Goal: Task Accomplishment & Management: Manage account settings

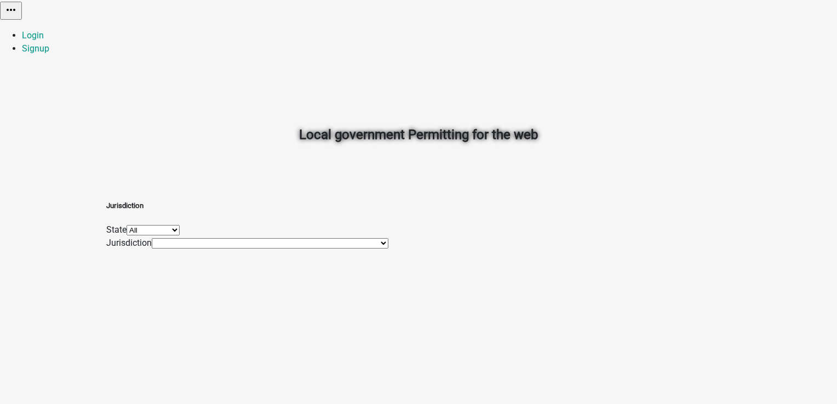
click at [289, 249] on select "Tracy Test Client Tracy Testing Map Services TracyTest2 The Sovereign Republic …" at bounding box center [270, 243] width 237 height 10
click at [729, 111] on div "Local government Permitting for the web" at bounding box center [418, 110] width 624 height 157
click at [49, 43] on link "Signup" at bounding box center [35, 48] width 27 height 10
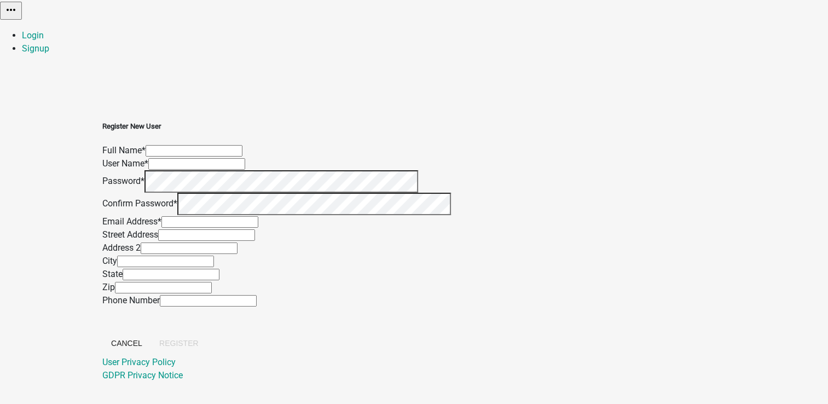
click at [243, 145] on input "text" at bounding box center [194, 150] width 97 height 11
type input "Harendra Chauhan"
click at [357, 176] on form "Full Name * Harendra Chauhan User Name * Password * Confirm Password * Email Ad…" at bounding box center [276, 250] width 349 height 212
click at [245, 165] on input "text" at bounding box center [196, 163] width 97 height 11
type input "[PERSON_NAME]"
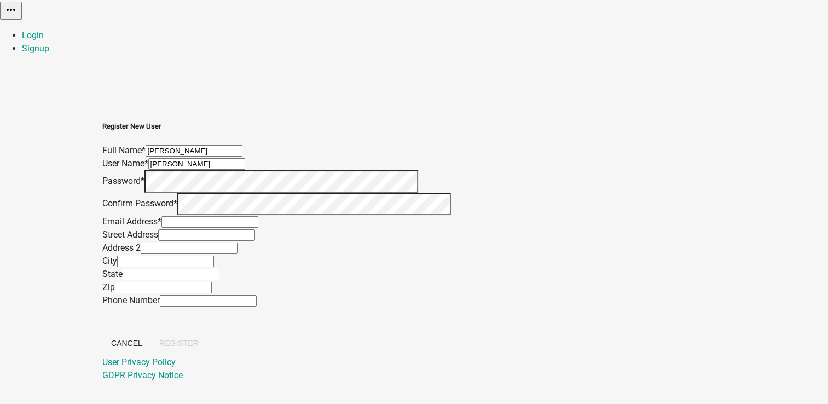
click at [258, 228] on input "text" at bounding box center [210, 221] width 97 height 11
type input "harendra@mayking.in"
click at [199, 339] on span "Register" at bounding box center [178, 343] width 39 height 9
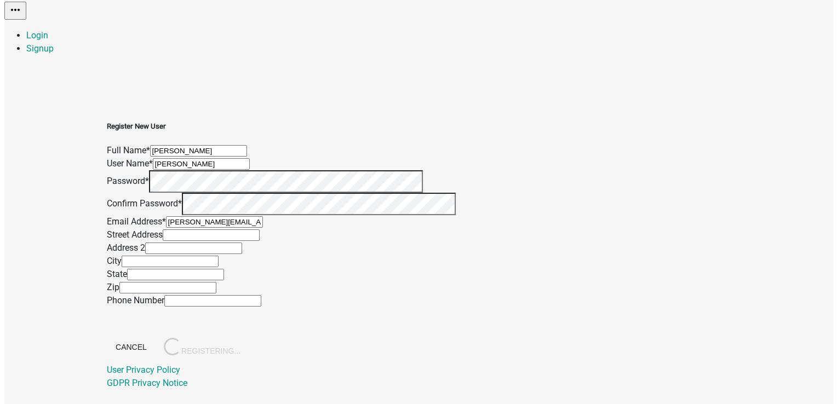
scroll to position [0, 0]
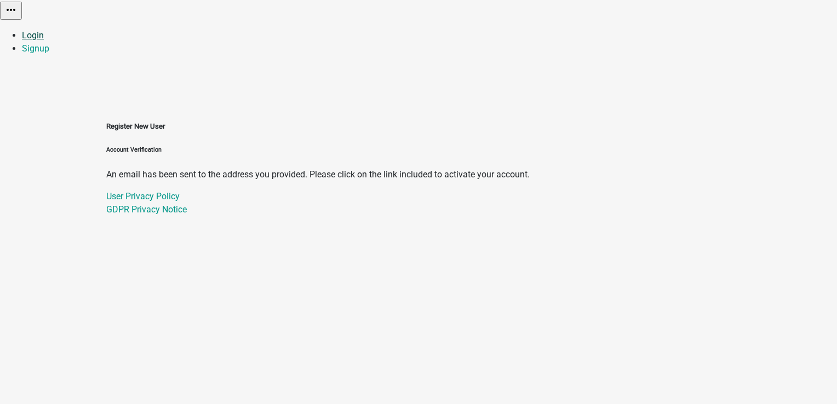
click at [44, 30] on link "Login" at bounding box center [33, 35] width 22 height 10
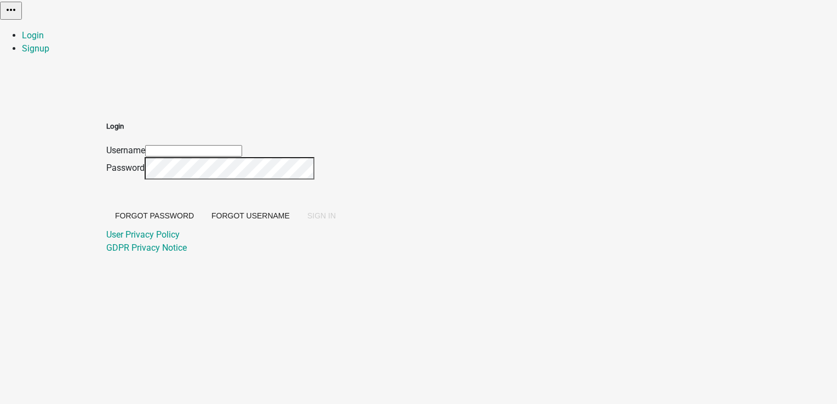
click at [242, 145] on input "Username" at bounding box center [193, 150] width 97 height 11
click at [336, 220] on span "SIGN IN" at bounding box center [321, 215] width 28 height 9
click at [242, 145] on input "[PERSON_NAME]" at bounding box center [193, 150] width 97 height 11
click at [344, 226] on button "SIGN IN" at bounding box center [321, 216] width 46 height 20
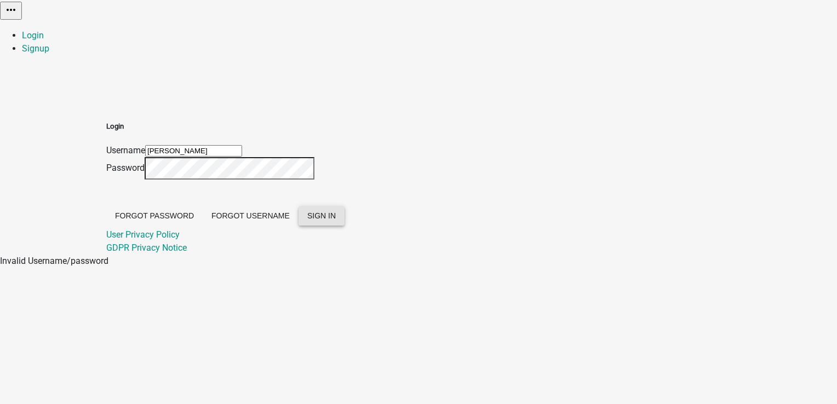
click at [336, 220] on span "SIGN IN" at bounding box center [321, 215] width 28 height 9
click at [242, 145] on input "[PERSON_NAME]" at bounding box center [193, 150] width 97 height 11
click at [344, 226] on button "SIGN IN" at bounding box center [321, 216] width 46 height 20
click at [303, 170] on div "Login Username Harendra@mayking.in Password Forgot Password Forgot Username SIG…" at bounding box center [418, 175] width 624 height 160
click at [336, 220] on span "SIGN IN" at bounding box center [321, 215] width 28 height 9
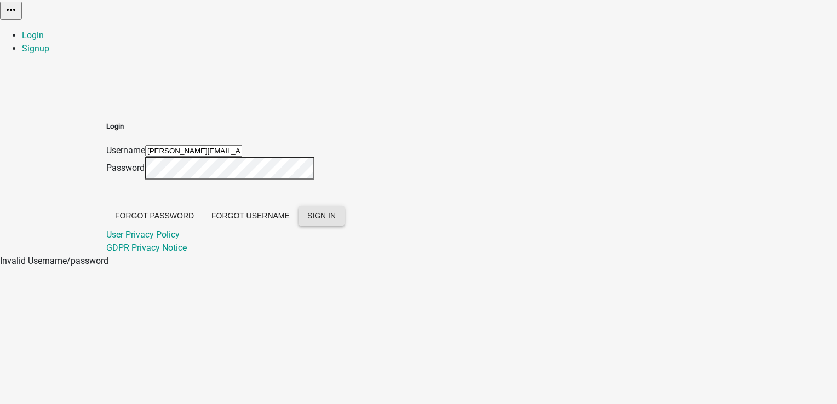
click at [336, 220] on span "SIGN IN" at bounding box center [321, 215] width 28 height 9
click at [242, 145] on input "Harendra@mayking.in" at bounding box center [193, 150] width 97 height 11
drag, startPoint x: 423, startPoint y: 114, endPoint x: 333, endPoint y: 117, distance: 89.8
click at [242, 145] on input "Harendra@mayking.in" at bounding box center [193, 150] width 97 height 11
click at [326, 159] on div "Login Username Harendra@mayking.in Password Forgot Password Forgot Username SIG…" at bounding box center [225, 188] width 238 height 134
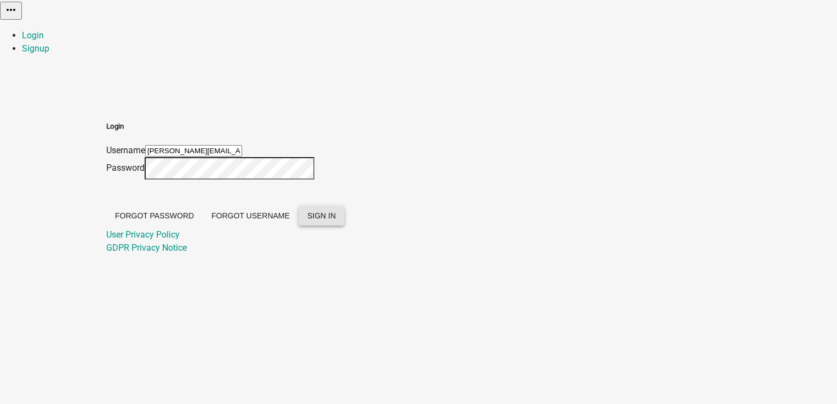
click at [242, 145] on input "Harendra@mayking.in" at bounding box center [193, 150] width 97 height 11
type input "harendra@mayking.in"
click at [318, 160] on div "Login Username harendra@mayking.in Password Forgot Password Forgot Username SIG…" at bounding box center [225, 175] width 238 height 160
click at [336, 220] on span "SIGN IN" at bounding box center [321, 215] width 28 height 9
click at [331, 165] on div "Login Username harendra@mayking.in Password Forgot Password Forgot Username SIG…" at bounding box center [225, 188] width 238 height 134
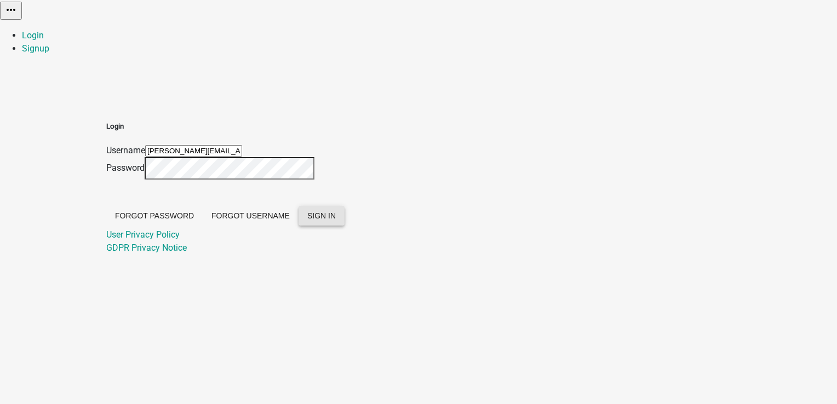
click at [336, 220] on span "SIGN IN" at bounding box center [321, 215] width 28 height 9
click at [298, 226] on button "Forgot Username" at bounding box center [251, 216] width 96 height 20
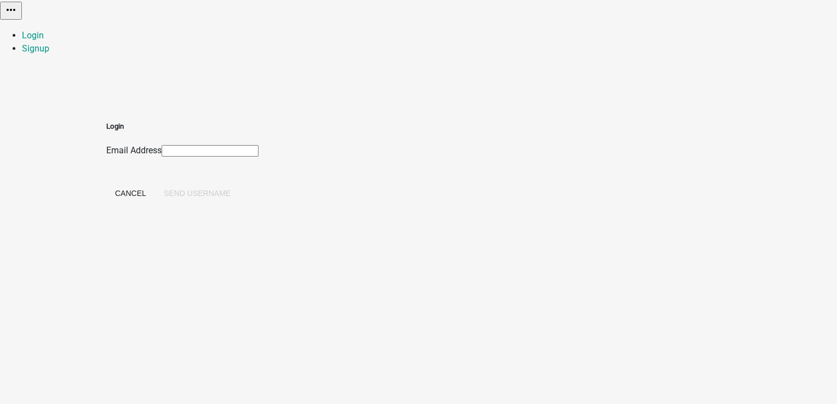
click at [258, 145] on input "Email Address" at bounding box center [210, 150] width 97 height 11
type input "harendra@mayking.in"
click at [239, 183] on button "Send Username" at bounding box center [197, 193] width 84 height 20
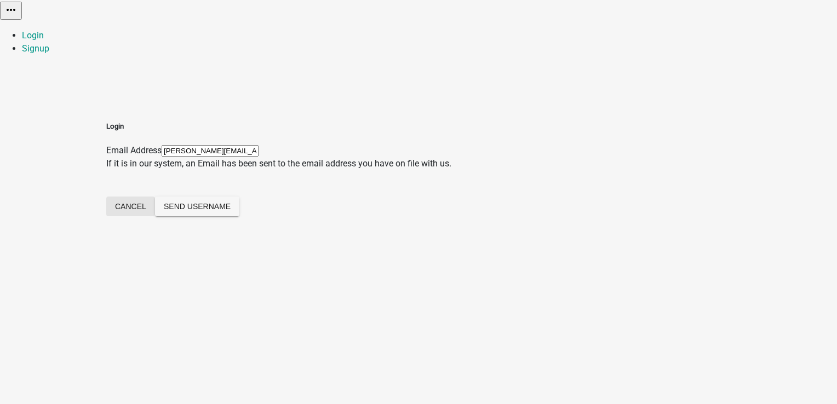
click at [155, 197] on button "Cancel" at bounding box center [130, 207] width 49 height 20
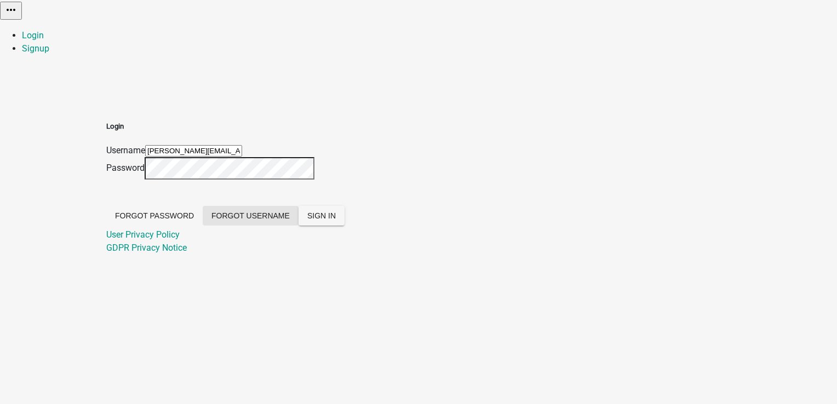
click at [298, 226] on button "Forgot Username" at bounding box center [251, 216] width 96 height 20
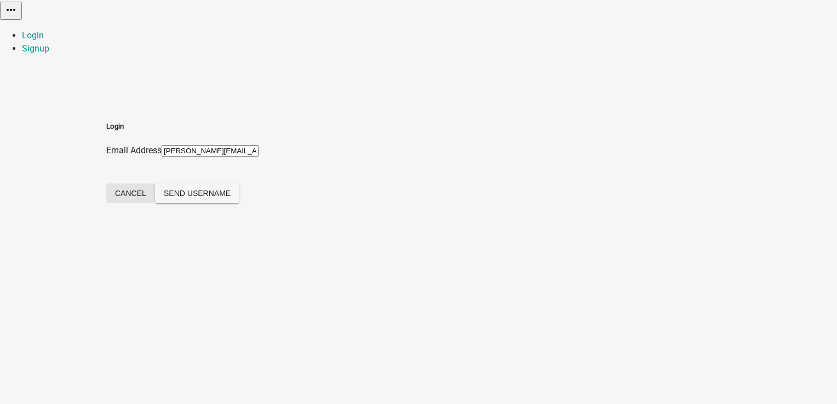
click at [155, 183] on button "Cancel" at bounding box center [130, 193] width 49 height 20
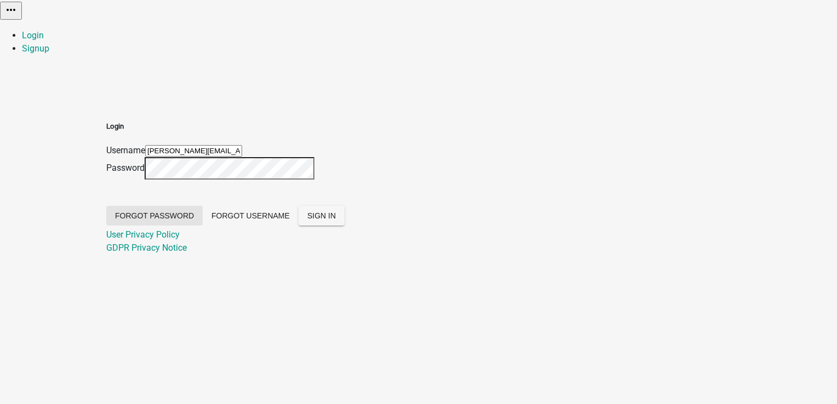
click at [203, 211] on button "Forgot Password" at bounding box center [154, 216] width 96 height 20
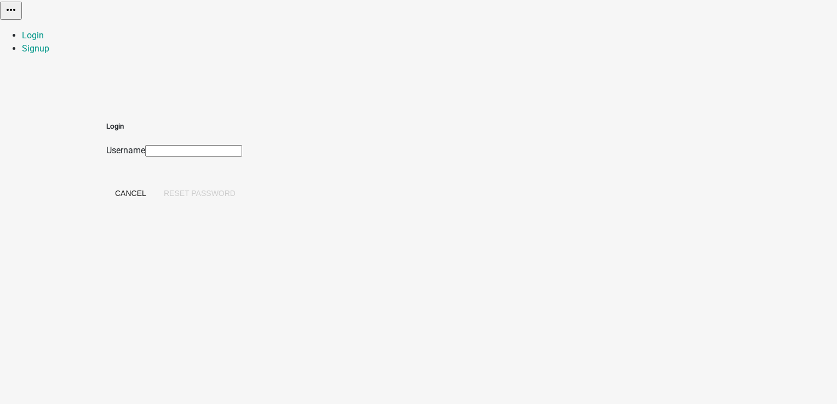
click at [242, 145] on input "Username" at bounding box center [193, 150] width 97 height 11
paste input "[PERSON_NAME]"
type input "[PERSON_NAME]"
click at [244, 183] on button "Reset Password" at bounding box center [199, 193] width 89 height 20
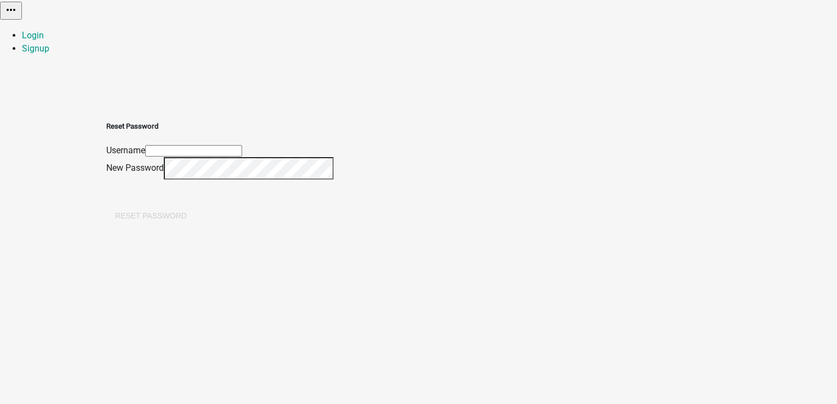
click at [242, 145] on input "text" at bounding box center [193, 150] width 97 height 11
type input "[PERSON_NAME]"
click at [195, 209] on button "Reset Password" at bounding box center [150, 216] width 89 height 20
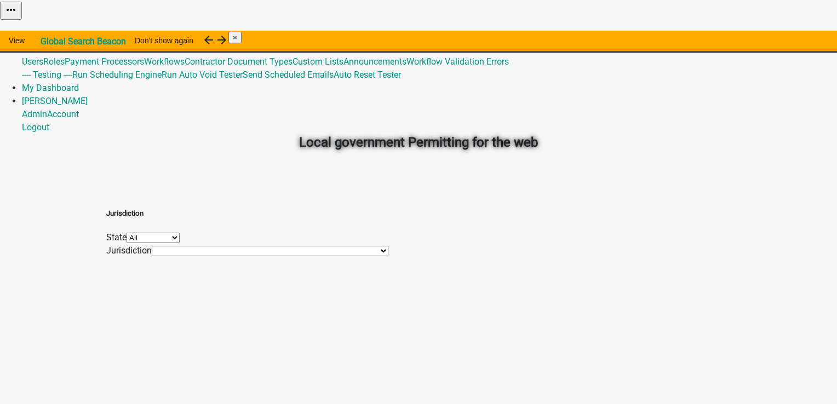
click at [180, 239] on select "All [US_STATE] [US_STATE] [US_STATE] [US_STATE] [US_STATE] [US_STATE] [US_STATE…" at bounding box center [152, 238] width 53 height 10
select select "[US_STATE]"
click at [180, 233] on select "All [US_STATE] [US_STATE] [US_STATE] [US_STATE] [US_STATE] [US_STATE] [US_STATE…" at bounding box center [152, 238] width 53 height 10
click at [47, 30] on link "Admin" at bounding box center [34, 35] width 25 height 10
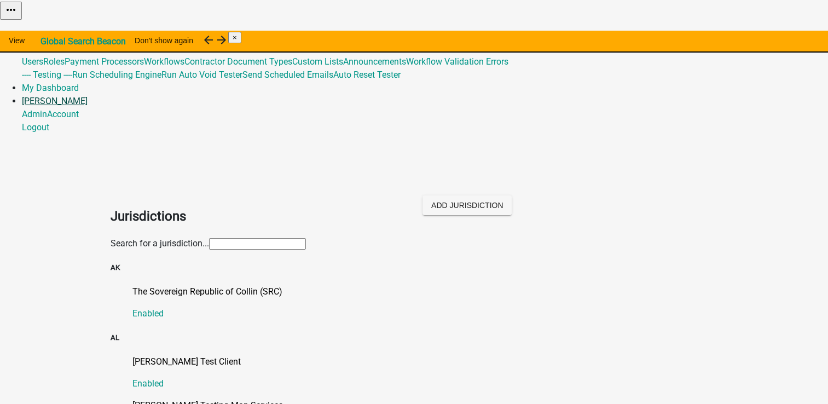
click at [88, 96] on link "[PERSON_NAME]" at bounding box center [55, 101] width 66 height 10
click at [49, 122] on link "Logout" at bounding box center [35, 127] width 27 height 10
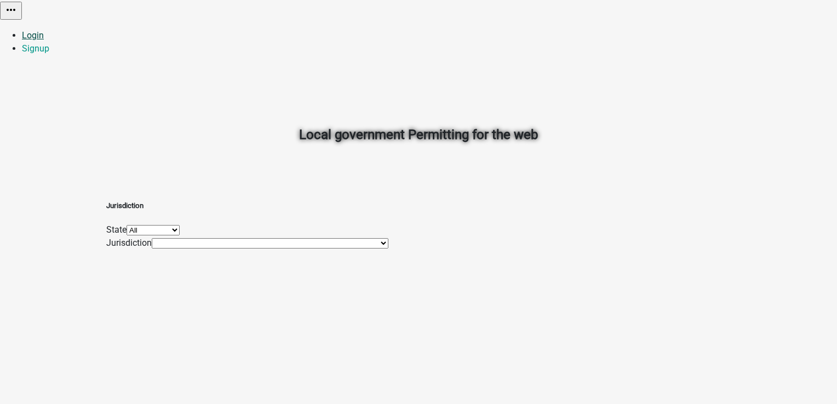
click at [44, 30] on link "Login" at bounding box center [33, 35] width 22 height 10
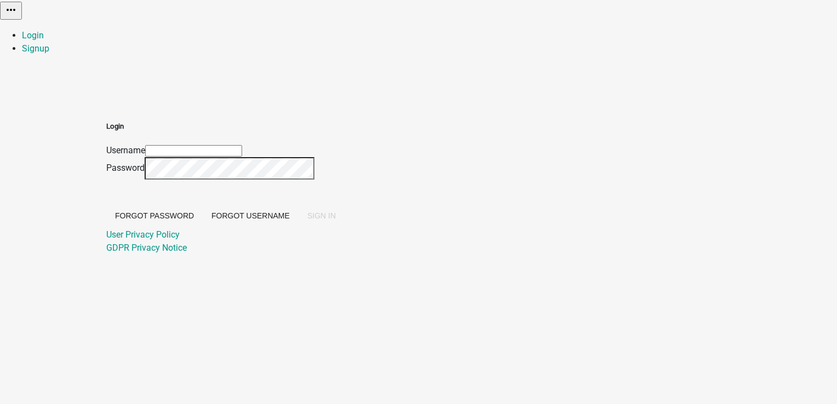
click at [242, 145] on input "Username" at bounding box center [193, 150] width 97 height 11
type input "[PERSON_NAME]"
click at [344, 225] on button "SIGN IN" at bounding box center [321, 216] width 46 height 20
click at [336, 220] on span "SIGN IN" at bounding box center [321, 215] width 28 height 9
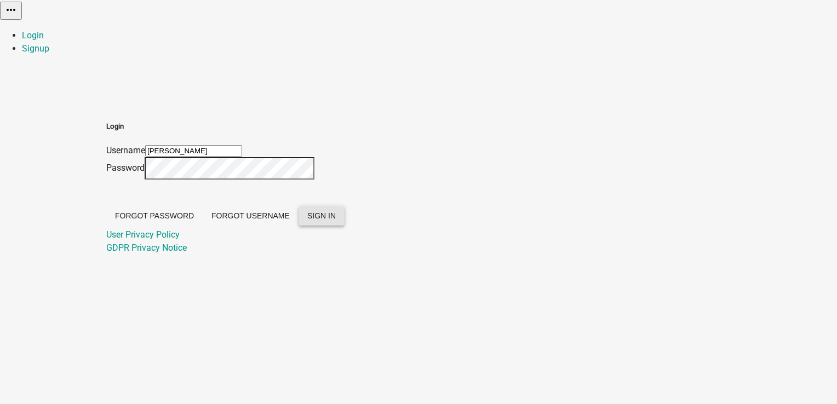
click at [328, 162] on div "Login Username [PERSON_NAME] Password Forgot Password Forgot Username SIGN IN U…" at bounding box center [225, 188] width 238 height 134
click at [336, 220] on span "SIGN IN" at bounding box center [321, 215] width 28 height 9
click at [314, 162] on div "Login Username [PERSON_NAME] Password Forgot Password Forgot Username SIGN IN U…" at bounding box center [225, 175] width 238 height 160
click at [336, 220] on span "SIGN IN" at bounding box center [321, 215] width 28 height 9
click at [311, 163] on div "Login Username [PERSON_NAME] Password Forgot Password Forgot Username SIGN IN U…" at bounding box center [418, 175] width 624 height 160
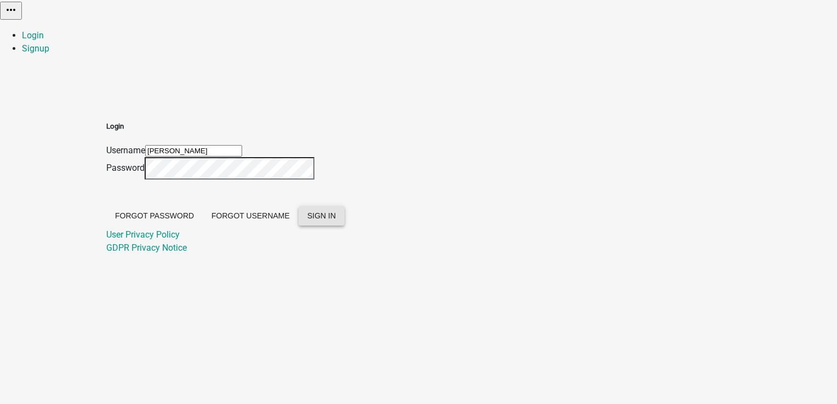
click at [344, 226] on button "SIGN IN" at bounding box center [321, 216] width 46 height 20
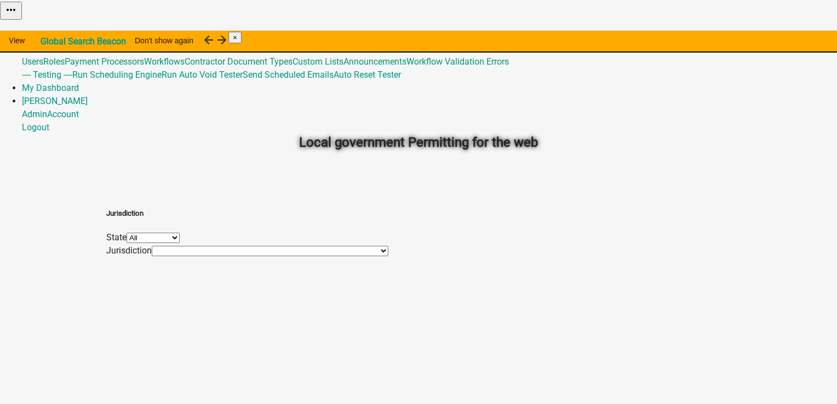
click at [237, 42] on span "×" at bounding box center [235, 37] width 4 height 8
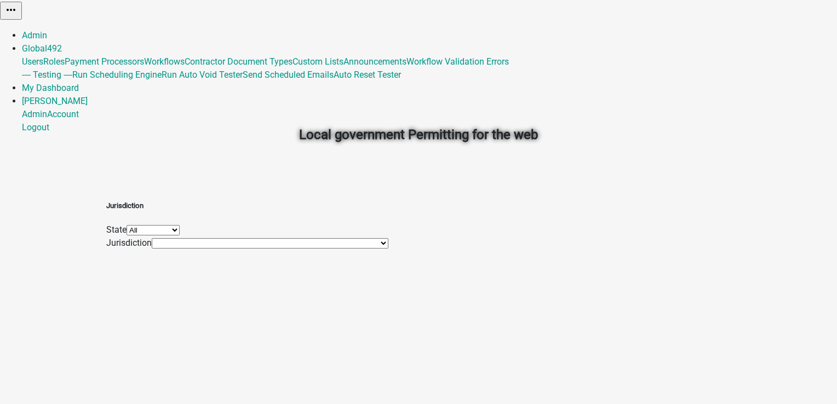
click at [823, 42] on div "Local government Permitting for the web Jurisdiction State All [US_STATE] [US_S…" at bounding box center [418, 202] width 837 height 404
click at [47, 30] on link "Admin" at bounding box center [34, 35] width 25 height 10
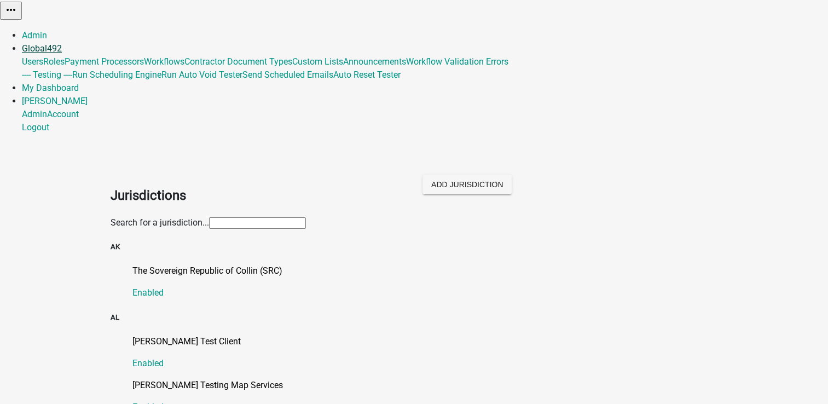
click at [62, 43] on link "Global 492" at bounding box center [42, 48] width 40 height 10
click at [79, 83] on link "My Dashboard" at bounding box center [50, 88] width 57 height 10
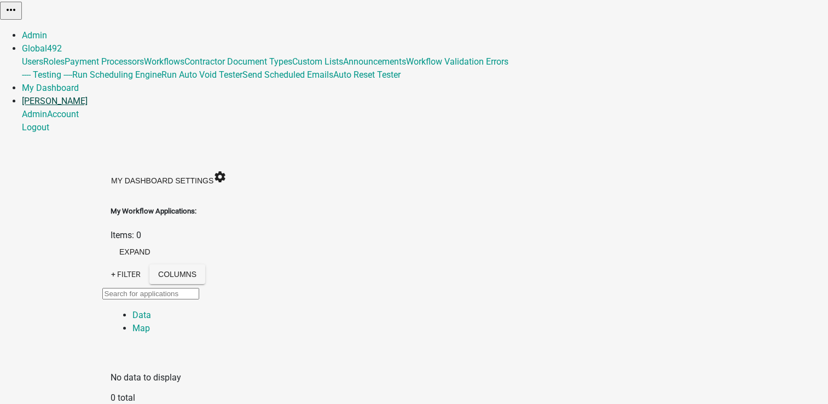
click at [88, 96] on link "[PERSON_NAME]" at bounding box center [55, 101] width 66 height 10
click at [49, 122] on link "Logout" at bounding box center [35, 127] width 27 height 10
